Goal: Task Accomplishment & Management: Manage account settings

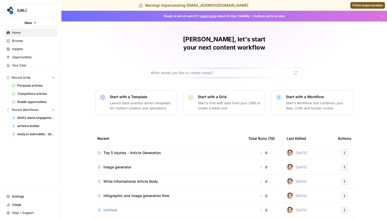
click at [29, 197] on span "Settings" at bounding box center [33, 197] width 43 height 5
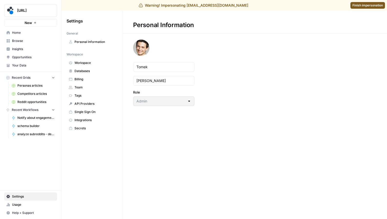
click at [90, 89] on span "Team" at bounding box center [94, 87] width 41 height 5
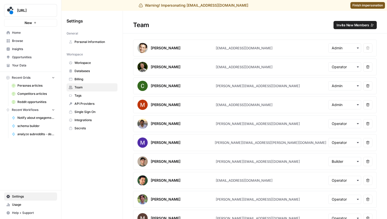
click at [360, 24] on span "Invite New Members" at bounding box center [353, 25] width 33 height 5
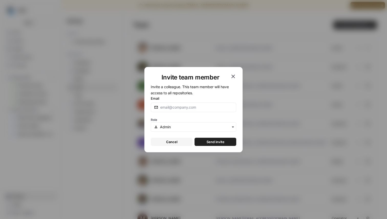
click at [173, 104] on div at bounding box center [193, 108] width 85 height 10
type input "[PERSON_NAME][EMAIL_ADDRESS][DOMAIN_NAME]"
click at [212, 140] on span "Send invite" at bounding box center [216, 141] width 18 height 5
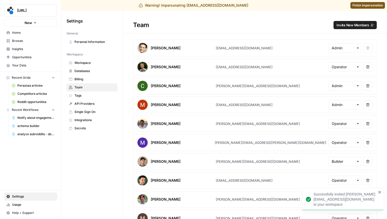
click at [88, 81] on span "Billing" at bounding box center [94, 79] width 41 height 5
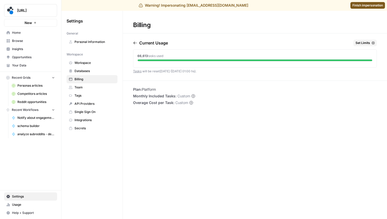
click at [35, 206] on span "Usage" at bounding box center [33, 205] width 43 height 5
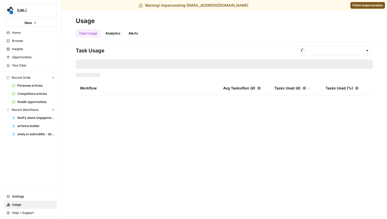
type input "September Tasks"
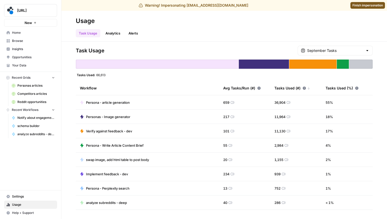
click at [117, 35] on link "Analytics" at bounding box center [112, 33] width 21 height 8
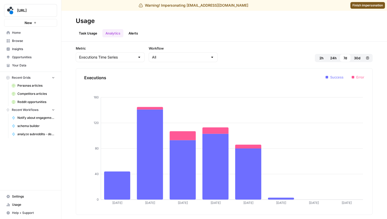
click at [95, 33] on link "Task Usage" at bounding box center [88, 33] width 25 height 8
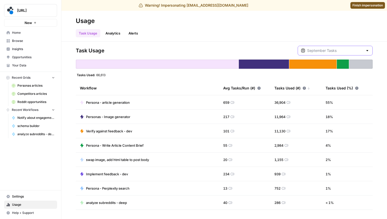
click at [335, 52] on input "text" at bounding box center [335, 50] width 56 height 5
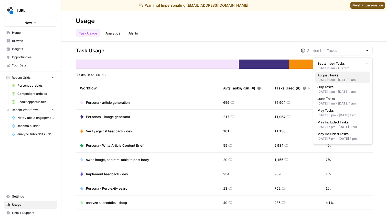
click at [329, 80] on div "[DATE] 1 am - [DATE] 1 am" at bounding box center [342, 80] width 51 height 5
type input "August Tasks"
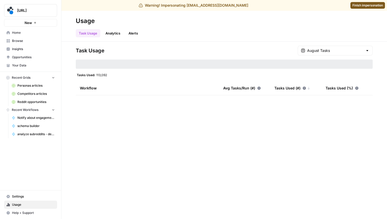
click at [329, 63] on div at bounding box center [224, 64] width 297 height 9
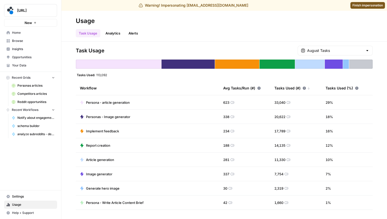
click at [333, 46] on div "August Tasks" at bounding box center [335, 51] width 75 height 10
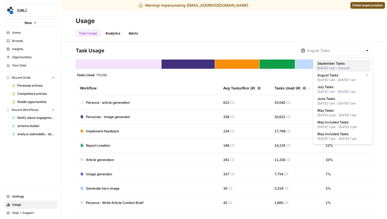
click at [351, 70] on div "[DATE] 1 am - Current" at bounding box center [342, 68] width 51 height 5
type input "September Tasks"
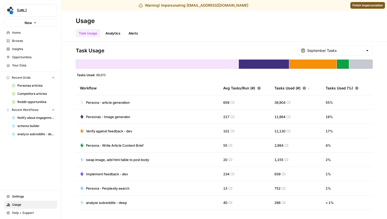
click at [369, 6] on span "Finish impersonation" at bounding box center [367, 5] width 30 height 5
